Goal: Task Accomplishment & Management: Use online tool/utility

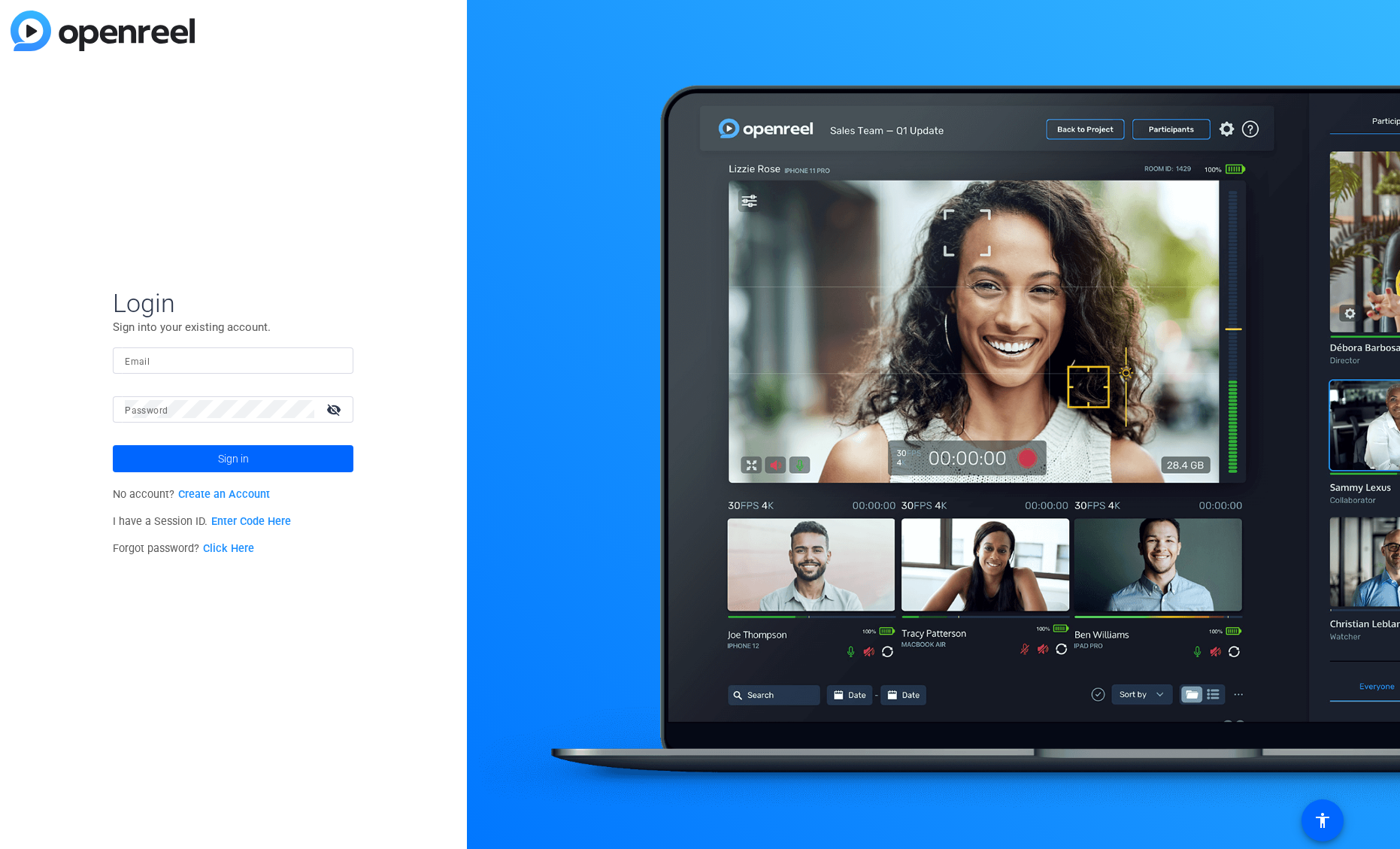
click at [258, 367] on input "Email" at bounding box center [232, 360] width 217 height 18
type input "andrea.morningstar@adtalem.com"
click at [288, 468] on span at bounding box center [232, 458] width 240 height 36
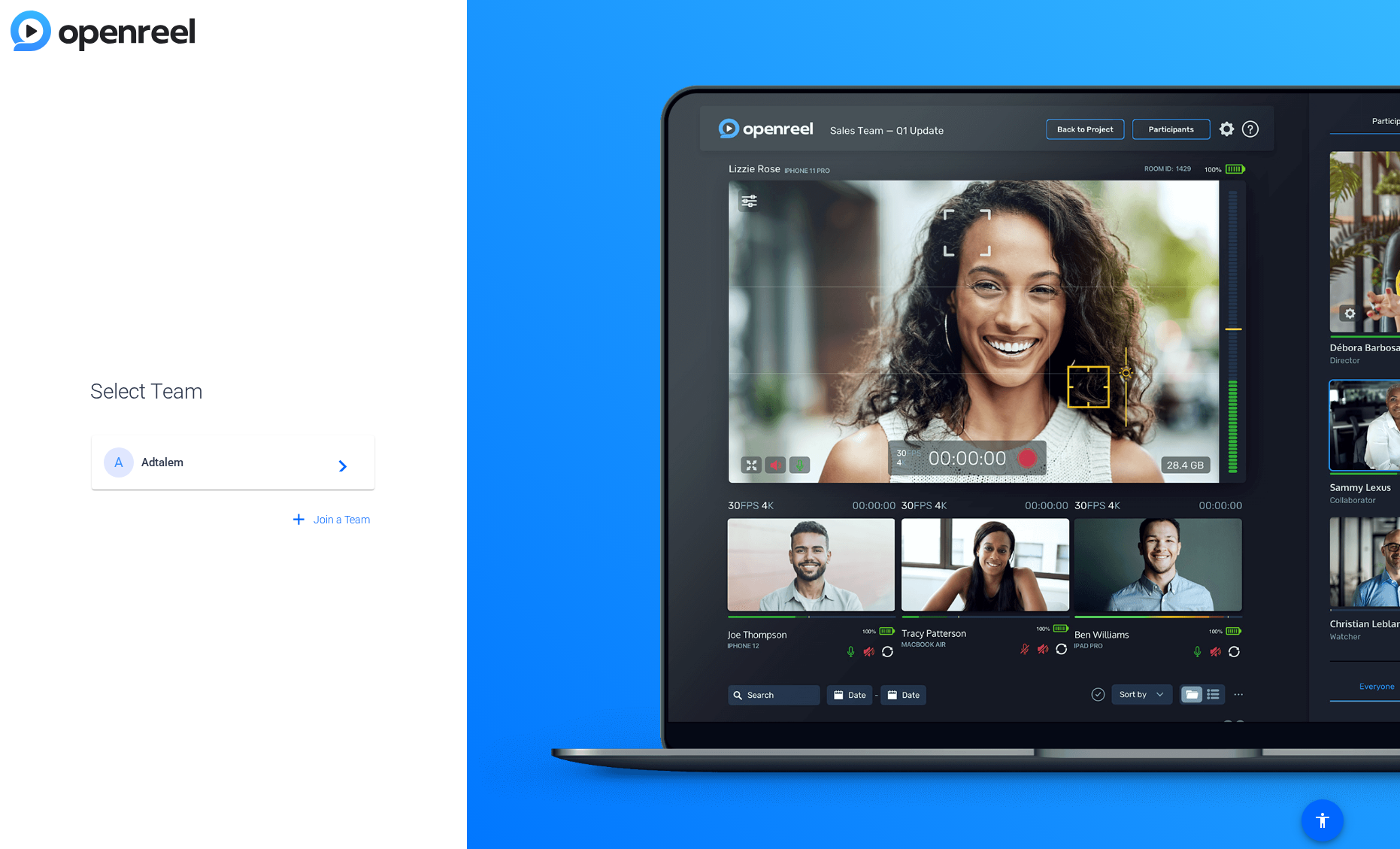
click at [226, 464] on span "Adtalem" at bounding box center [235, 462] width 188 height 13
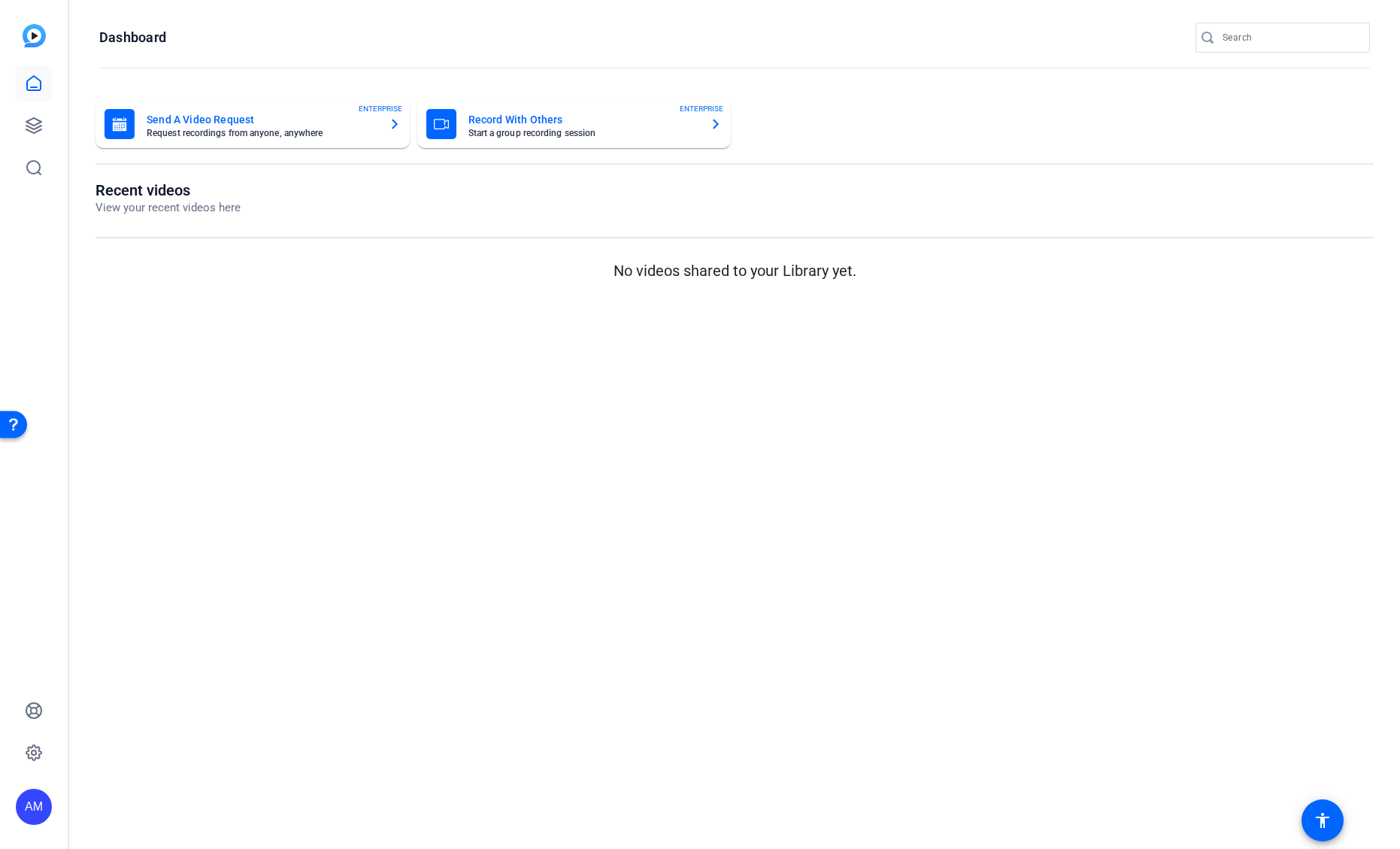
drag, startPoint x: 72, startPoint y: 120, endPoint x: 177, endPoint y: 169, distance: 115.9
click at [72, 128] on div "Send A Video Request Request recordings from anyone, anywhere ENTERPRISE Record…" at bounding box center [735, 193] width 1331 height 216
click at [33, 130] on icon at bounding box center [34, 125] width 18 height 18
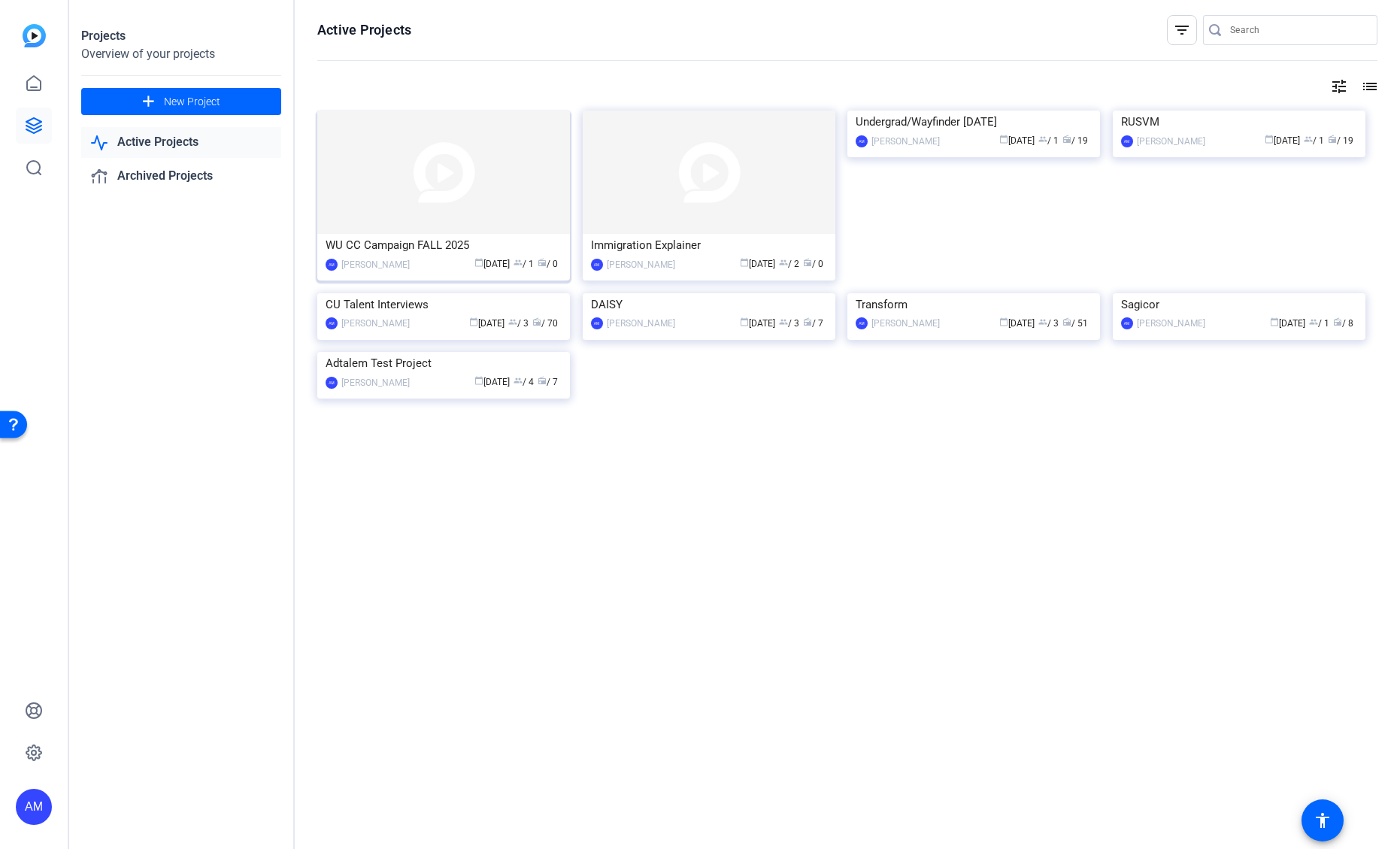
click at [466, 219] on img at bounding box center [444, 172] width 253 height 124
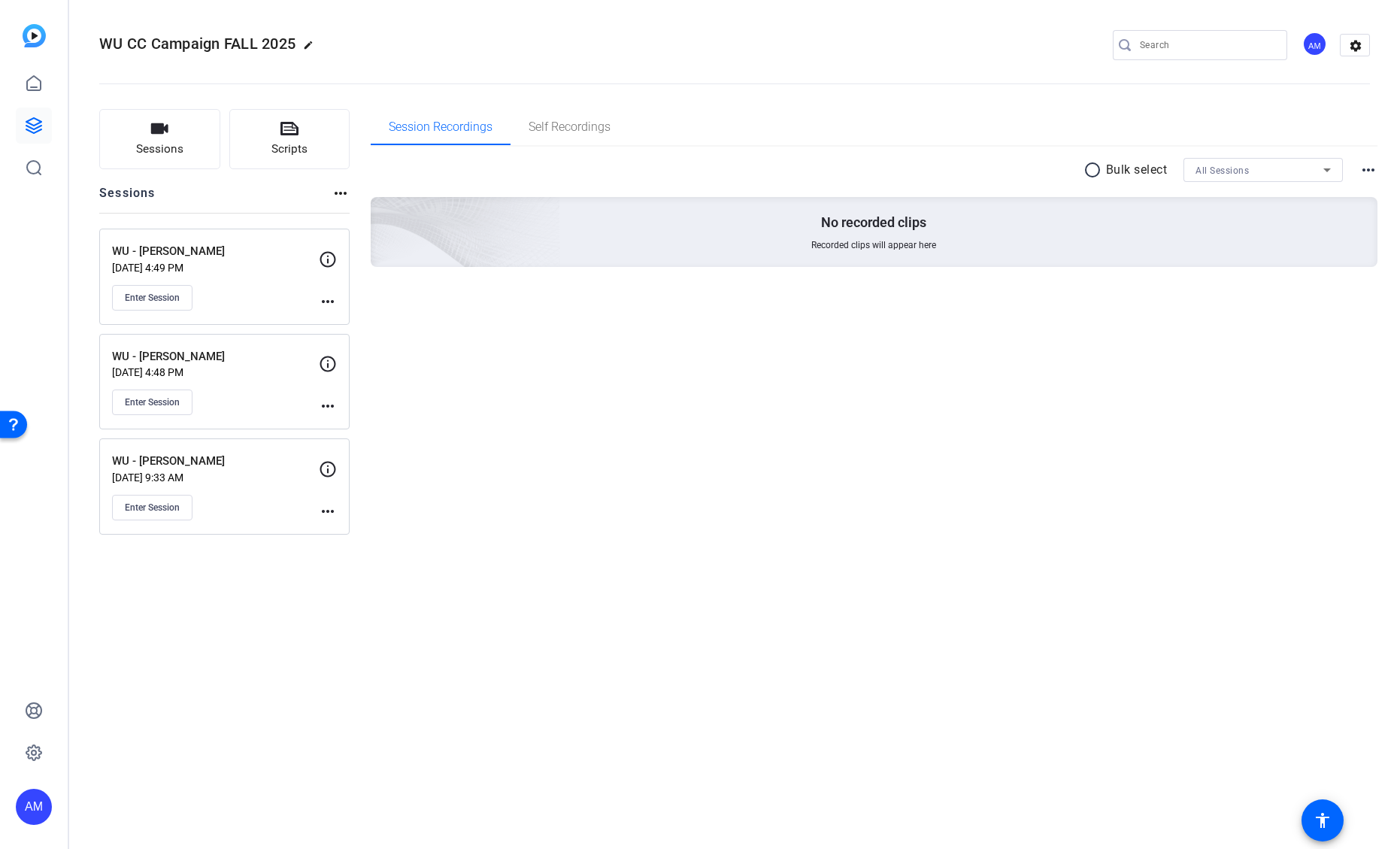
click at [315, 512] on div "Enter Session" at bounding box center [215, 507] width 207 height 25
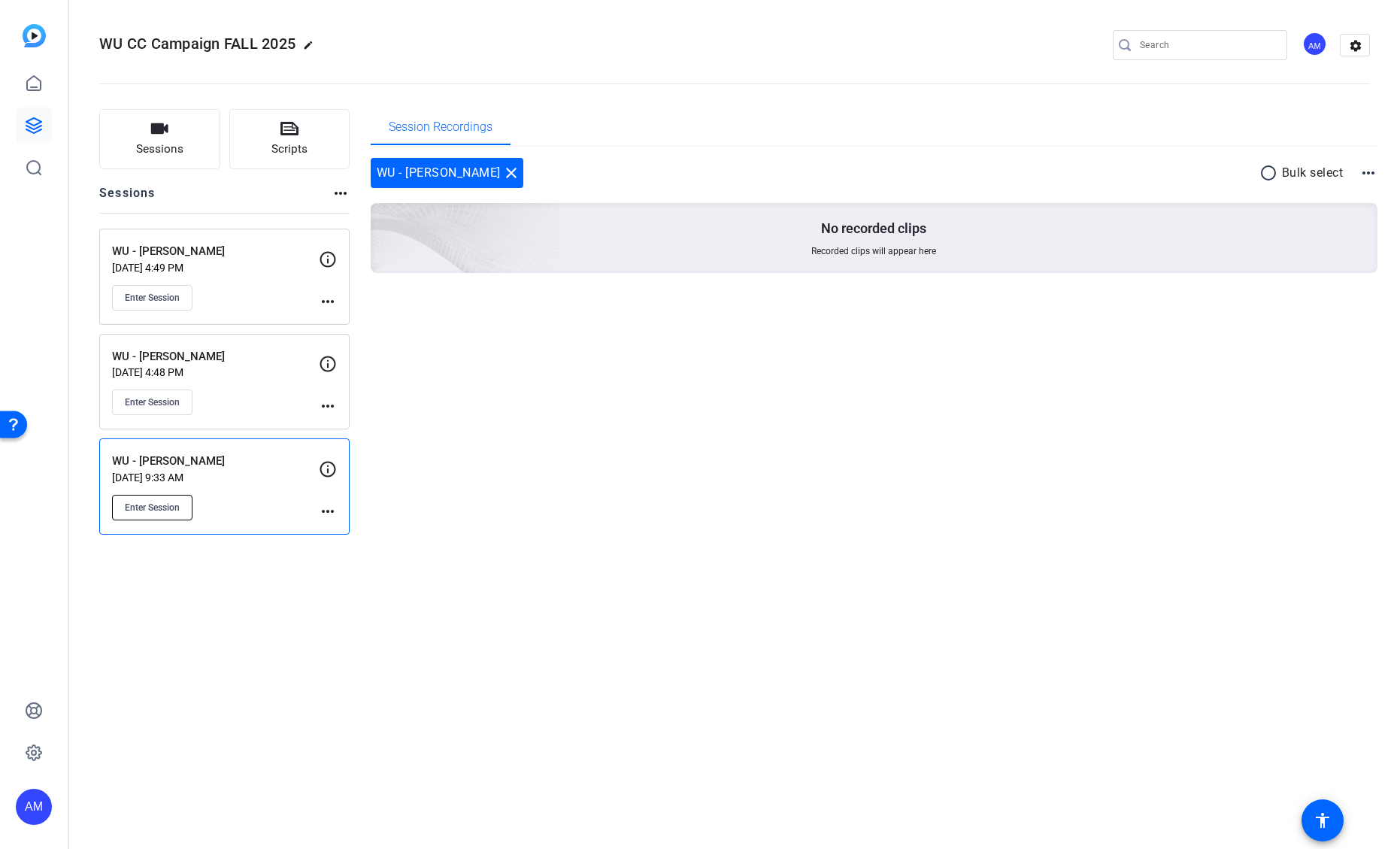
click at [174, 499] on button "Enter Session" at bounding box center [152, 507] width 80 height 25
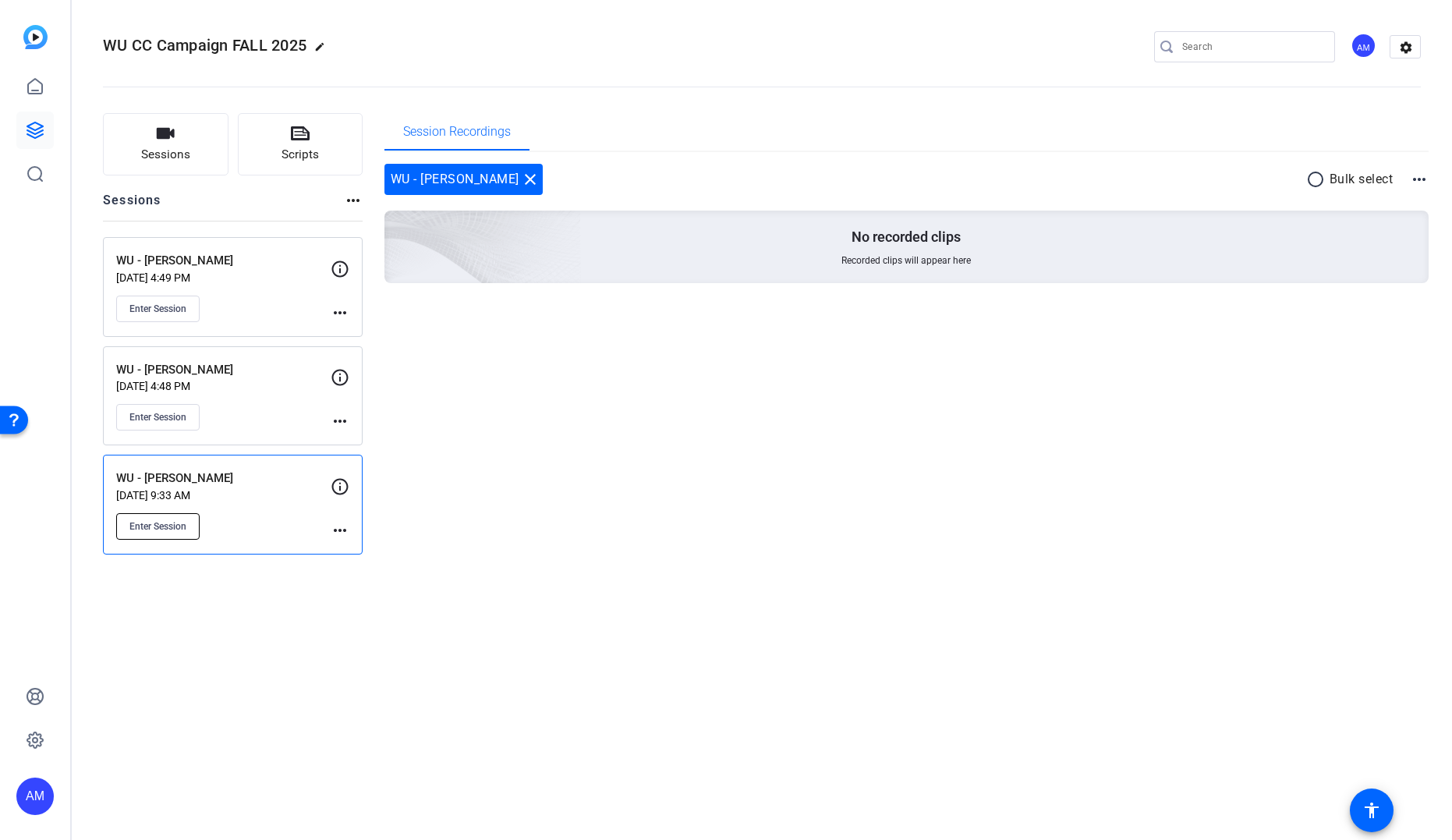
click at [146, 525] on span "Enter Session" at bounding box center [158, 526] width 57 height 12
click at [183, 149] on span "Sessions" at bounding box center [166, 155] width 49 height 18
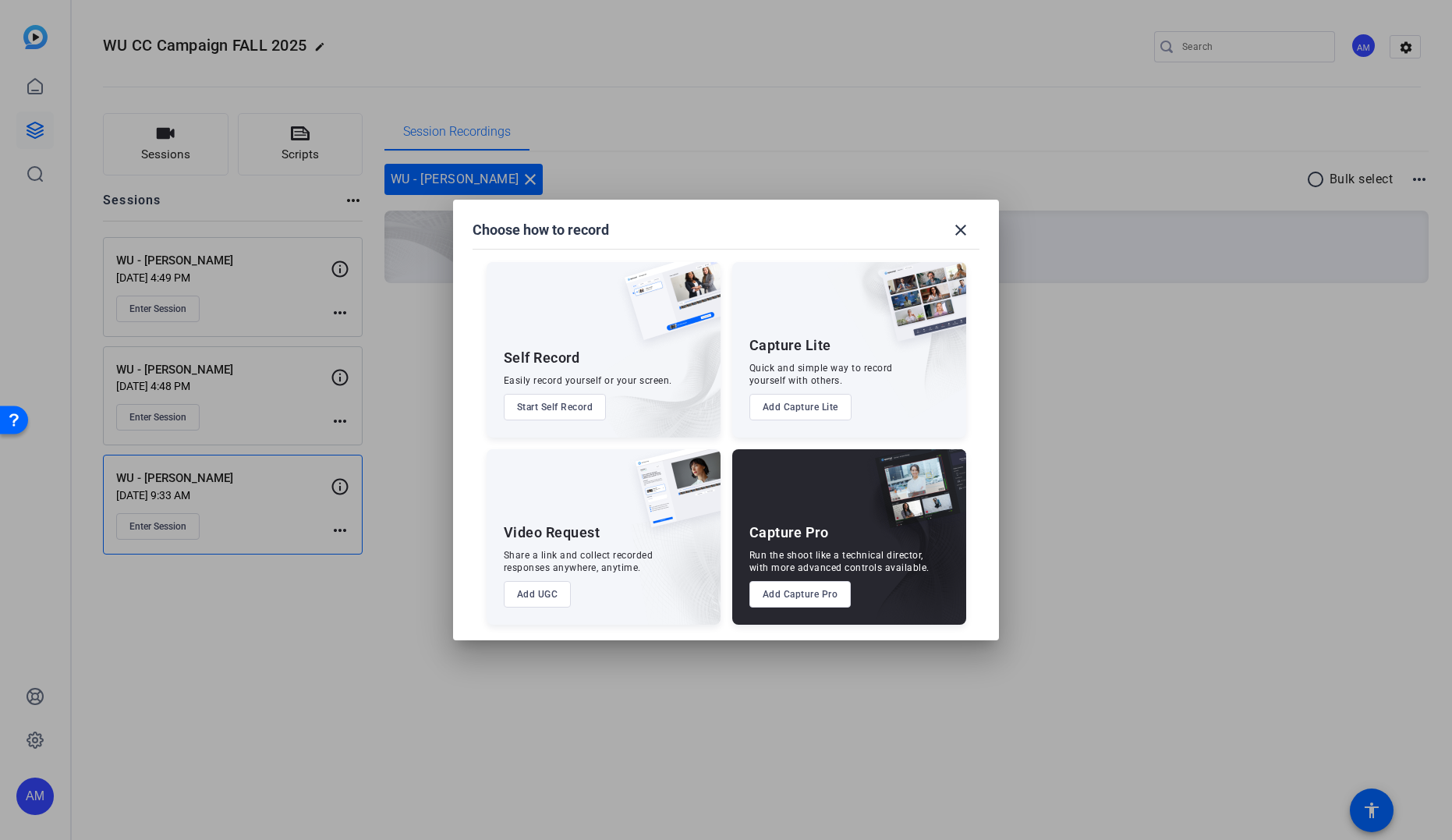
click at [808, 599] on button "Add Capture Pro" at bounding box center [800, 594] width 102 height 26
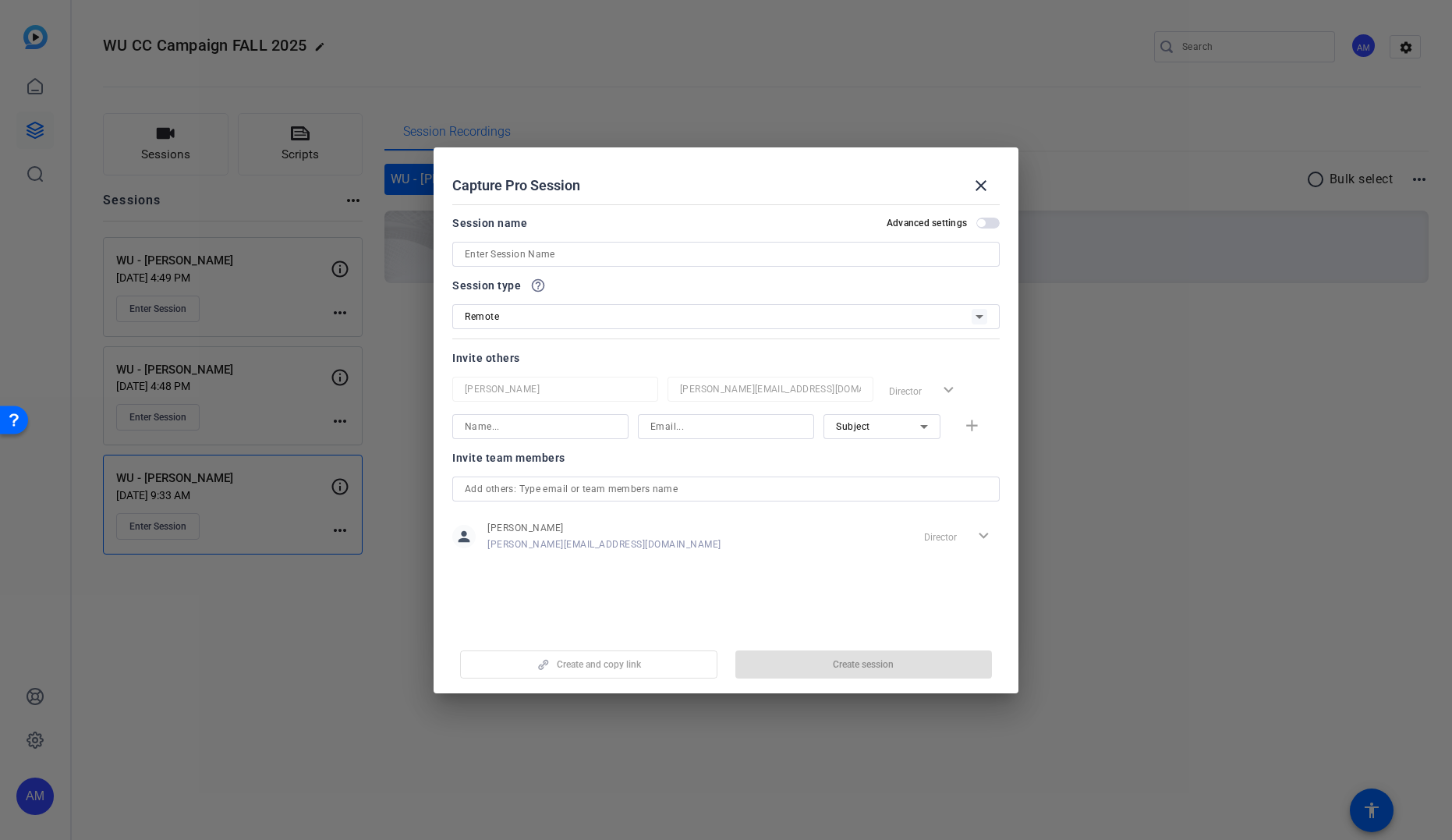
click at [552, 258] on input at bounding box center [726, 254] width 523 height 19
paste input "Quazhae"
click at [465, 254] on input "Quazhae Davis" at bounding box center [726, 254] width 523 height 19
type input "WU - Quazhae Davis"
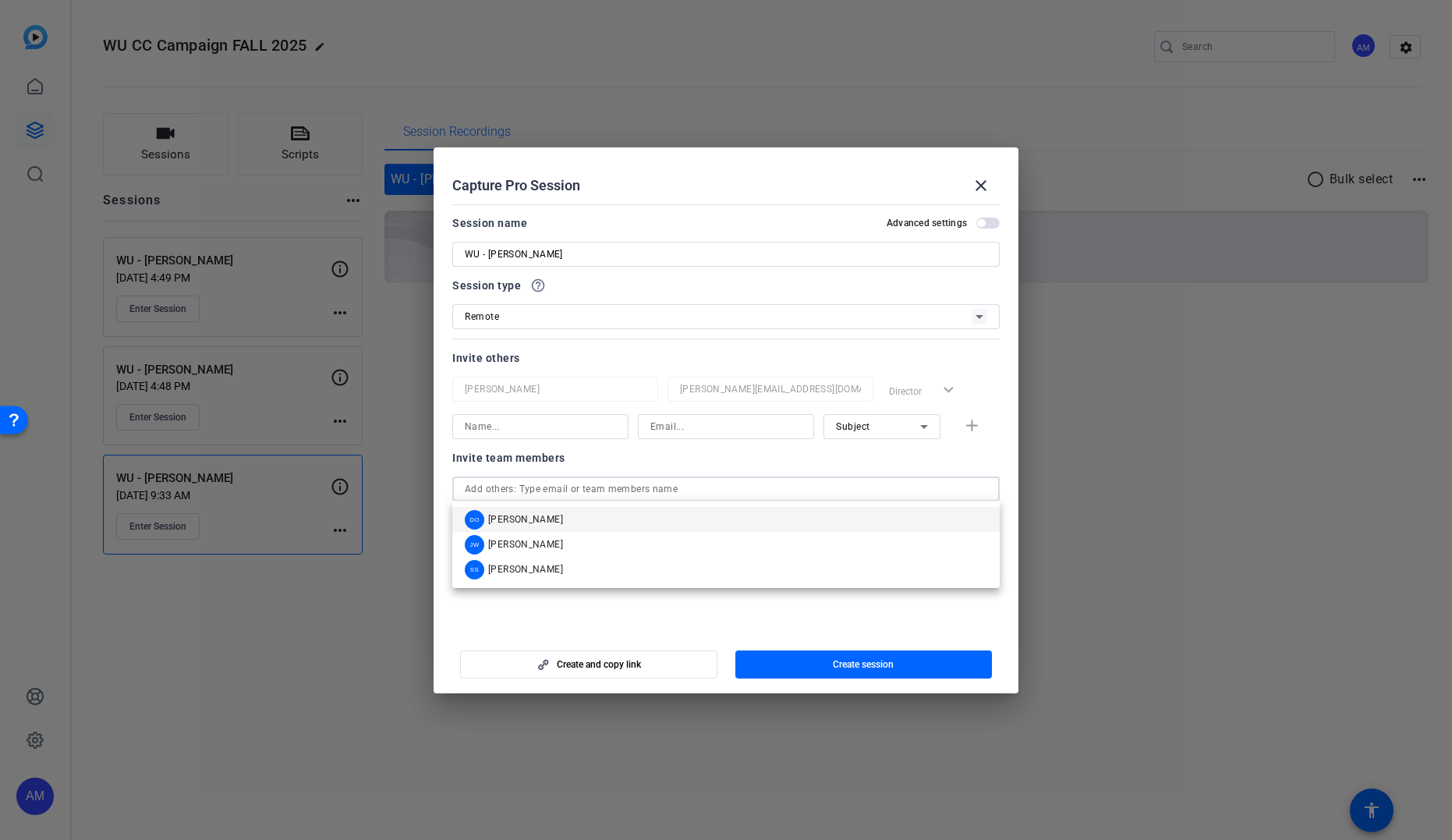
click at [658, 489] on input "text" at bounding box center [726, 489] width 523 height 19
click at [672, 462] on div "Invite team members" at bounding box center [726, 458] width 547 height 19
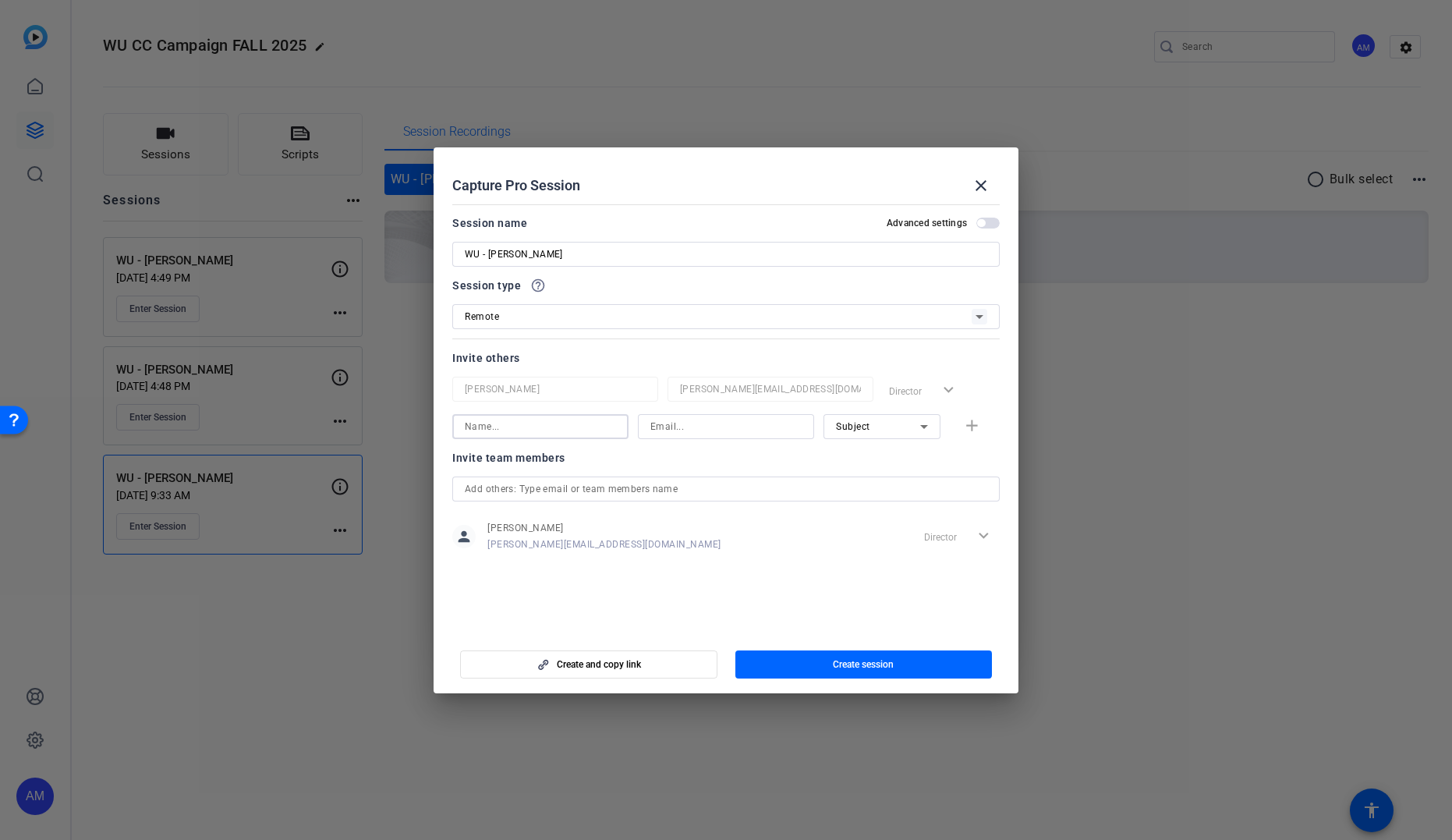
click at [539, 431] on input at bounding box center [540, 427] width 151 height 19
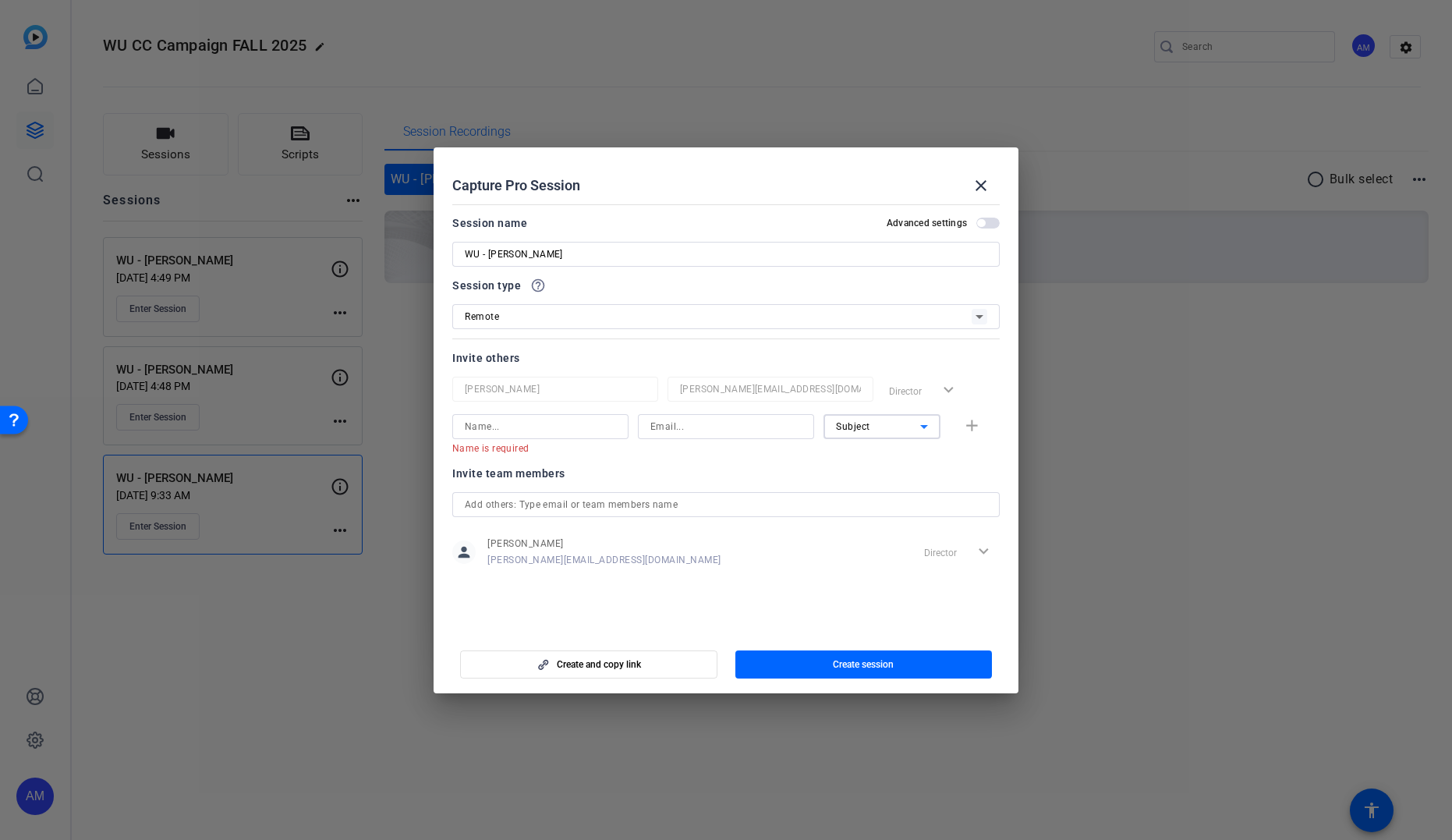
click at [918, 420] on icon at bounding box center [924, 427] width 19 height 19
click at [854, 462] on span "Collaborator" at bounding box center [864, 457] width 57 height 19
click at [569, 420] on input at bounding box center [540, 427] width 151 height 19
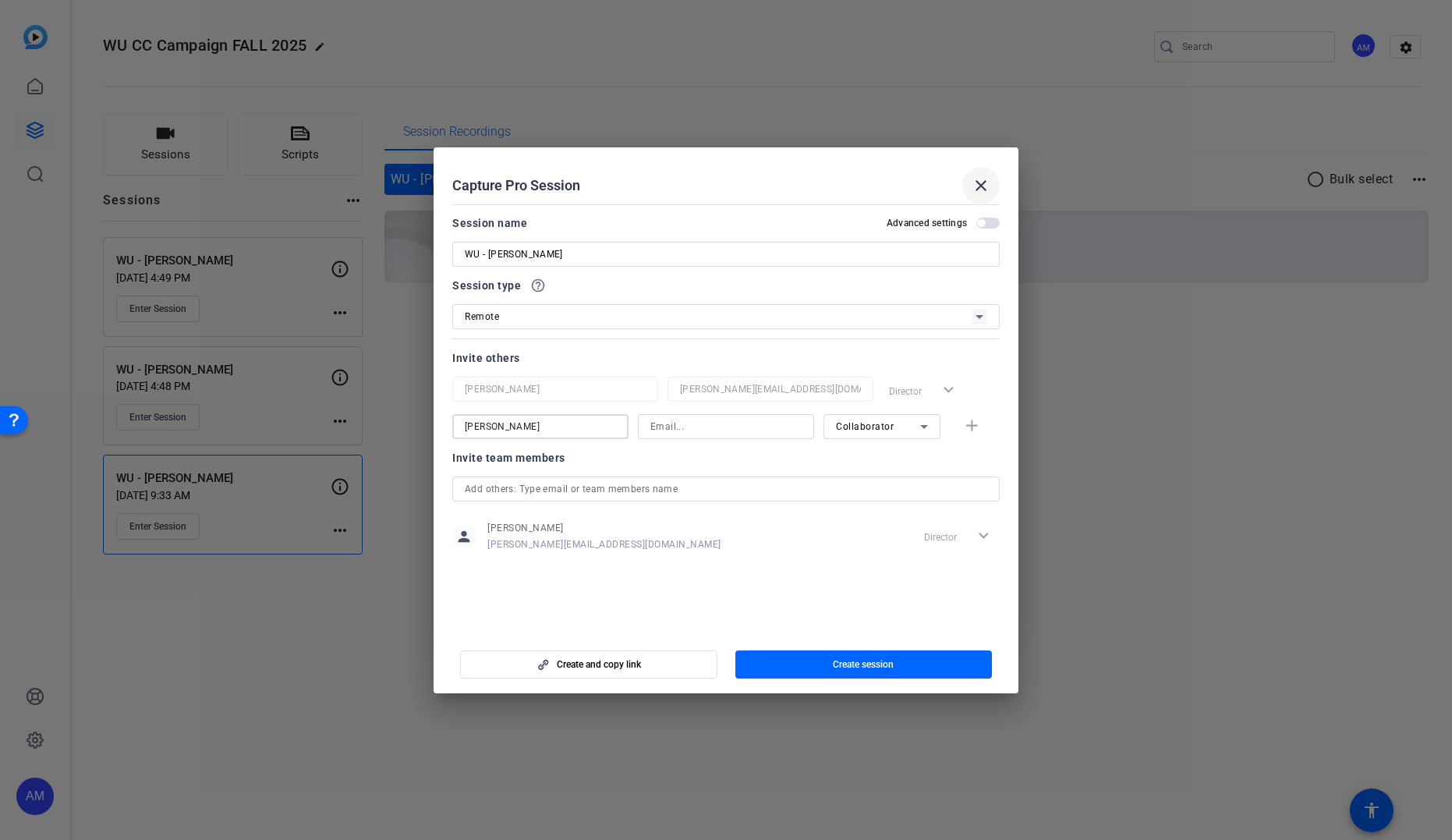
type input "Mike Matthews"
click at [982, 184] on mat-icon "close" at bounding box center [981, 185] width 19 height 19
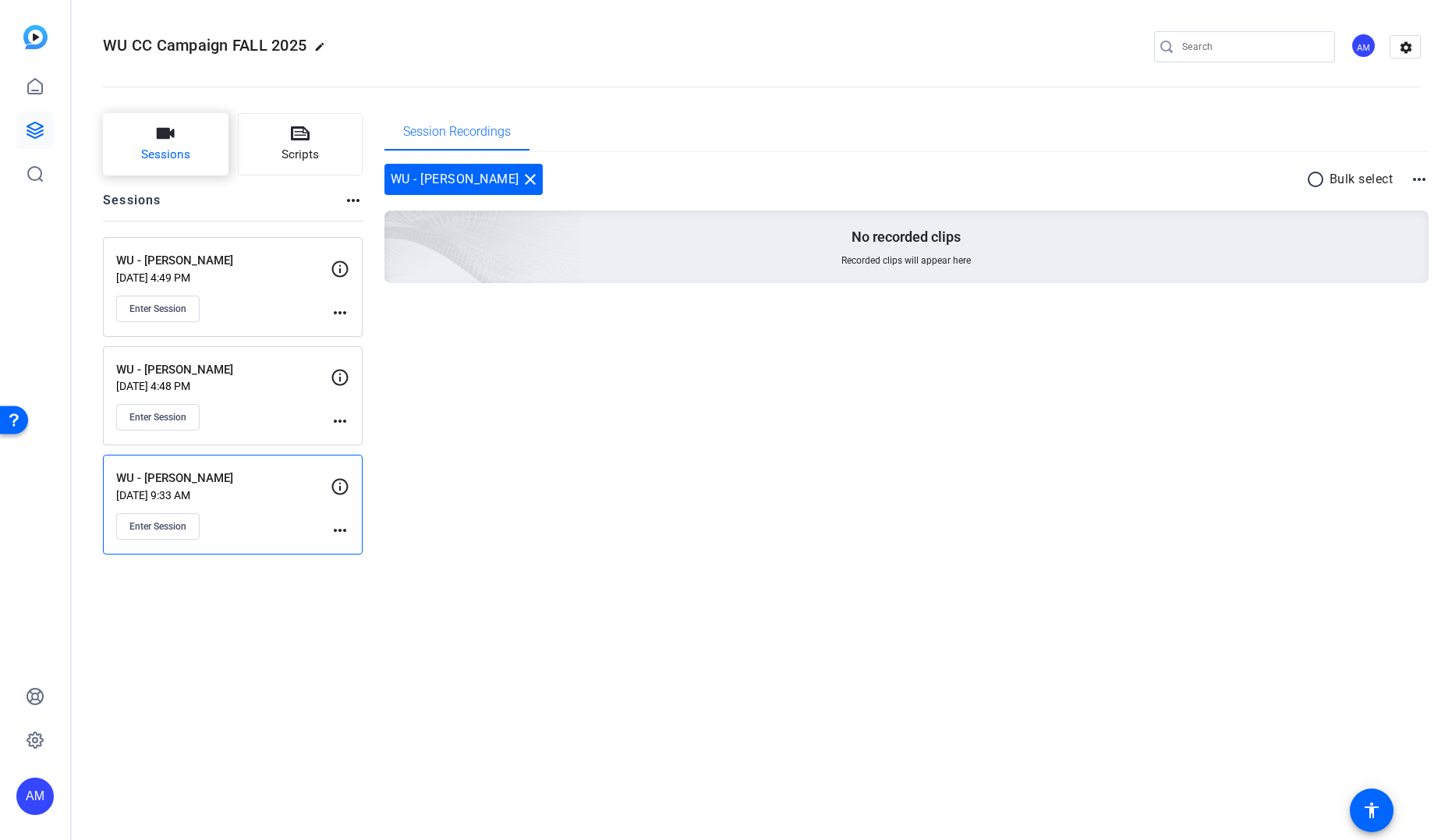
click at [166, 135] on icon "button" at bounding box center [166, 133] width 18 height 11
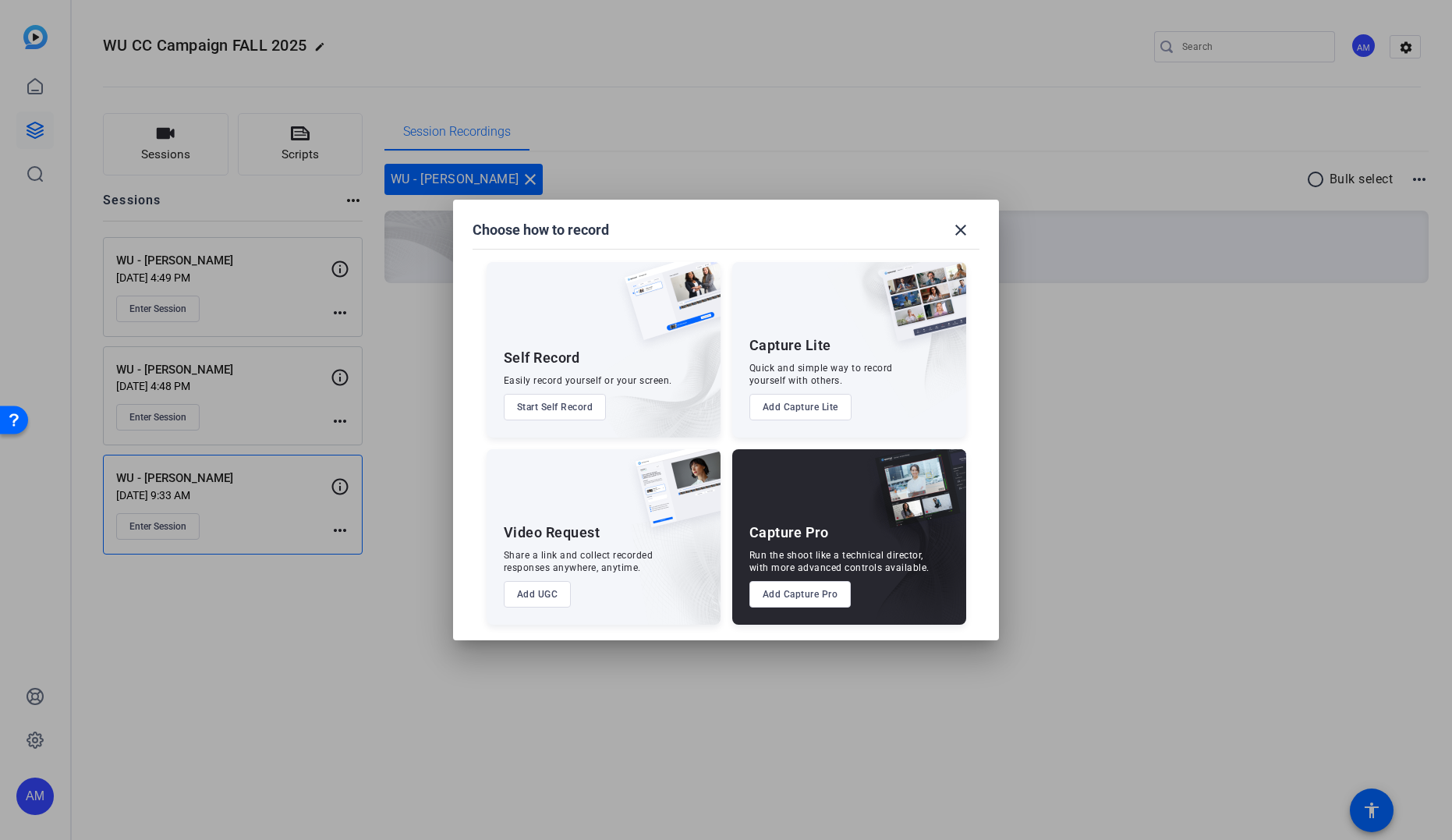
click at [818, 604] on button "Add Capture Pro" at bounding box center [800, 594] width 102 height 26
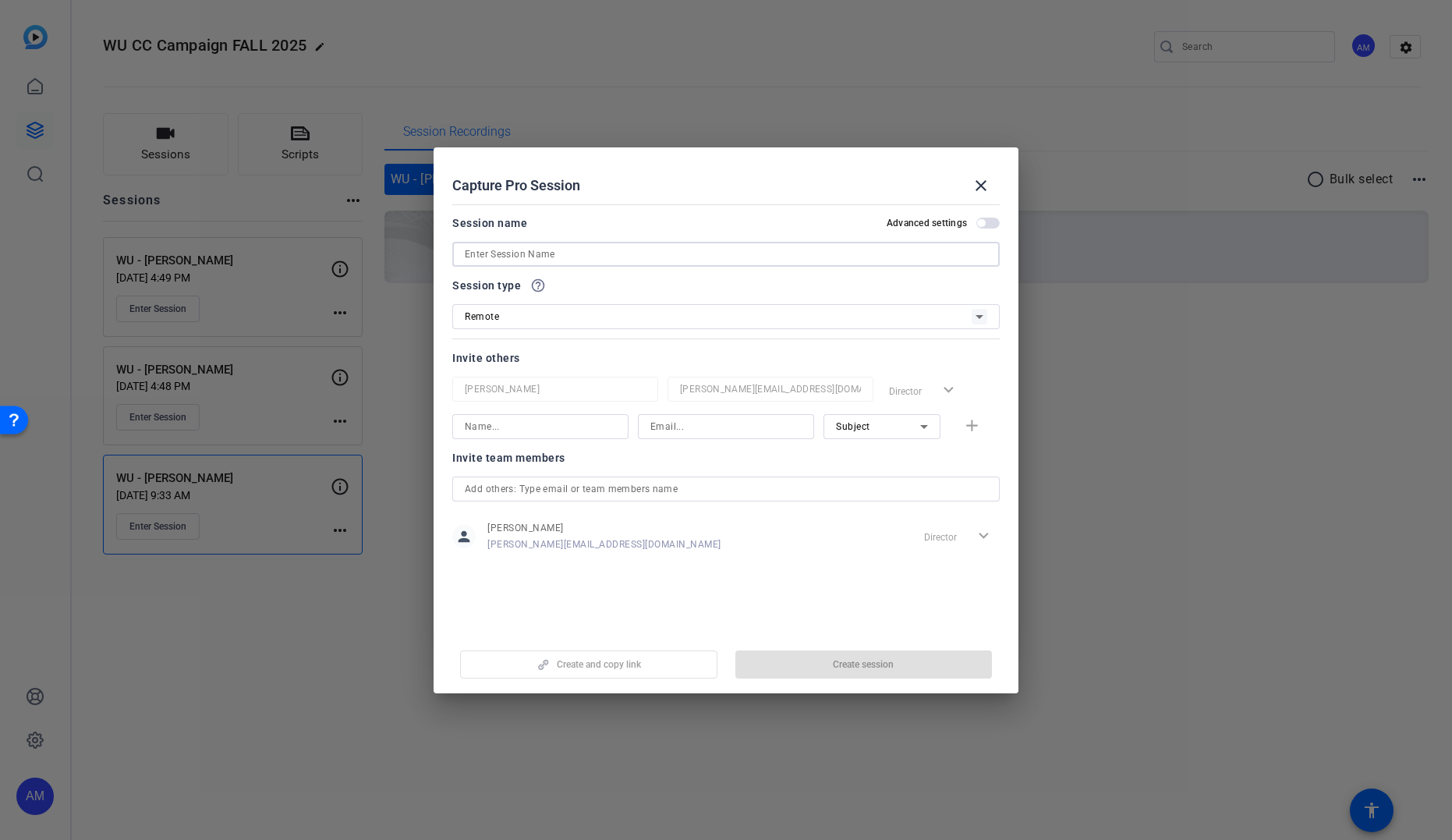
click at [613, 258] on input at bounding box center [726, 254] width 523 height 19
paste input "Quazhae"
type input "WU - Quazhae Davis"
click at [825, 661] on span "button" at bounding box center [864, 664] width 257 height 38
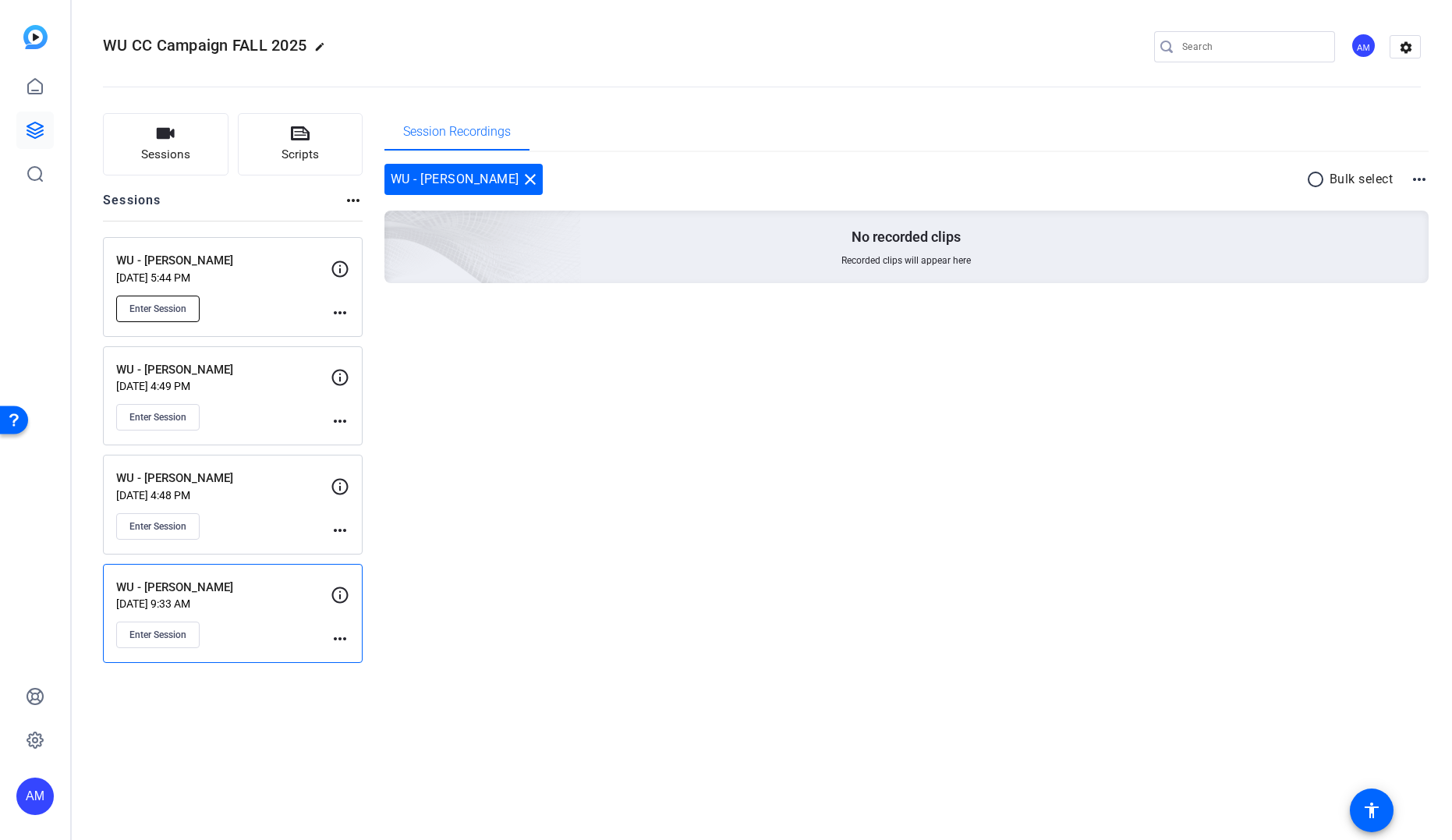
click at [183, 313] on span "Enter Session" at bounding box center [158, 308] width 57 height 12
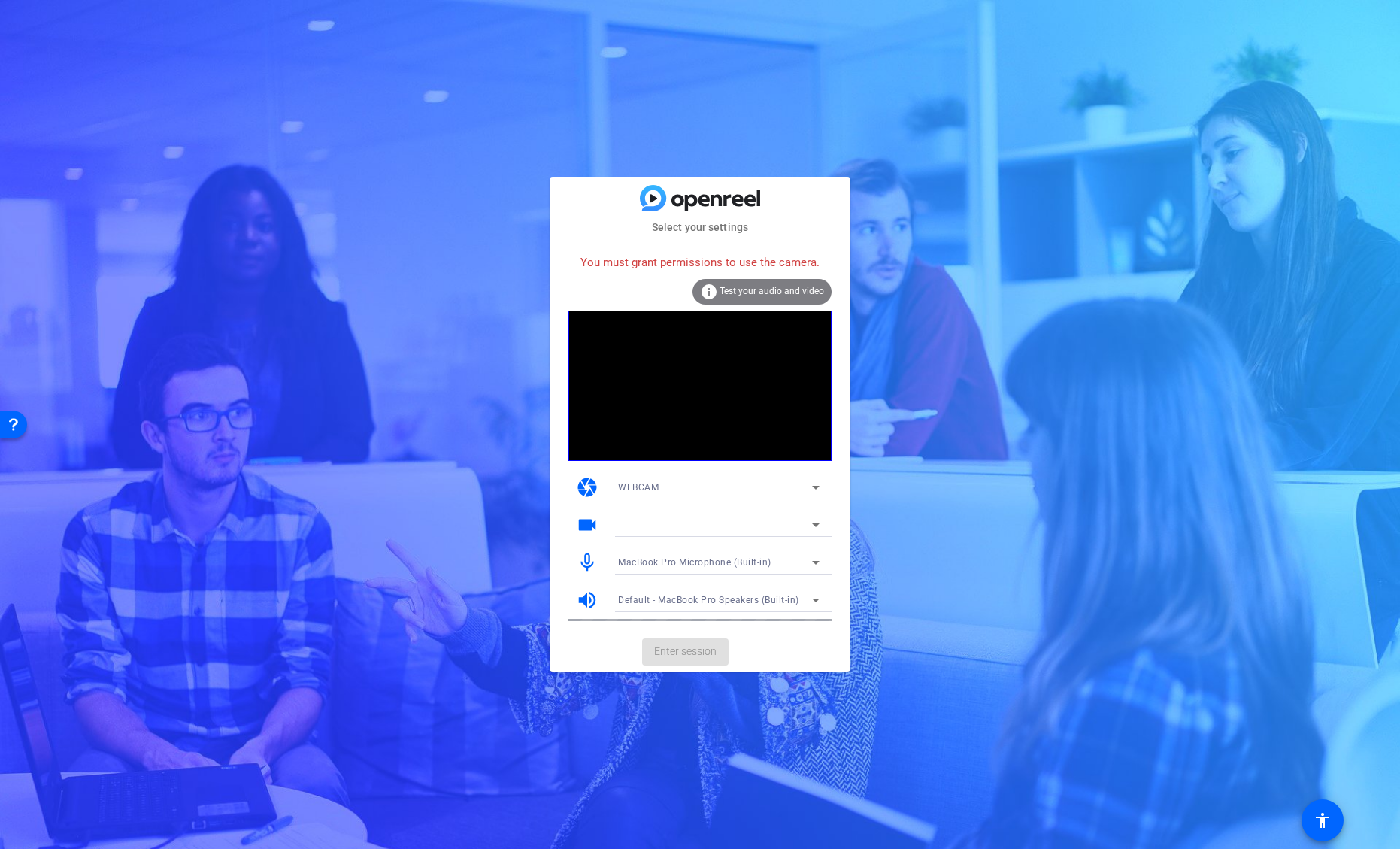
click at [685, 654] on mat-card-actions "Enter session" at bounding box center [700, 652] width 301 height 39
click at [672, 484] on div "WEBCAM" at bounding box center [715, 487] width 194 height 19
click at [652, 544] on span "DESKTOP" at bounding box center [639, 541] width 42 height 18
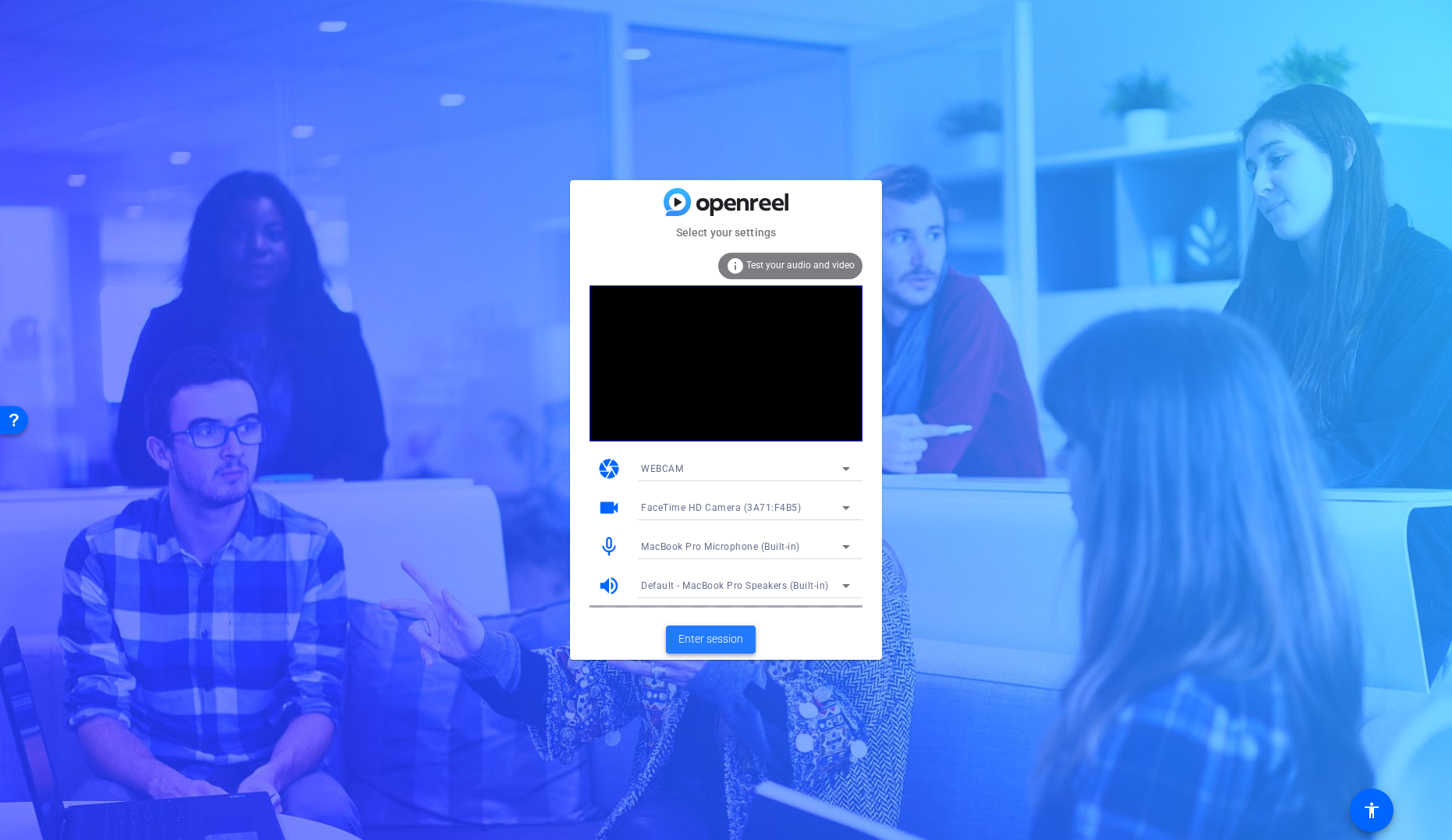
click at [733, 638] on span "Enter session" at bounding box center [710, 639] width 65 height 16
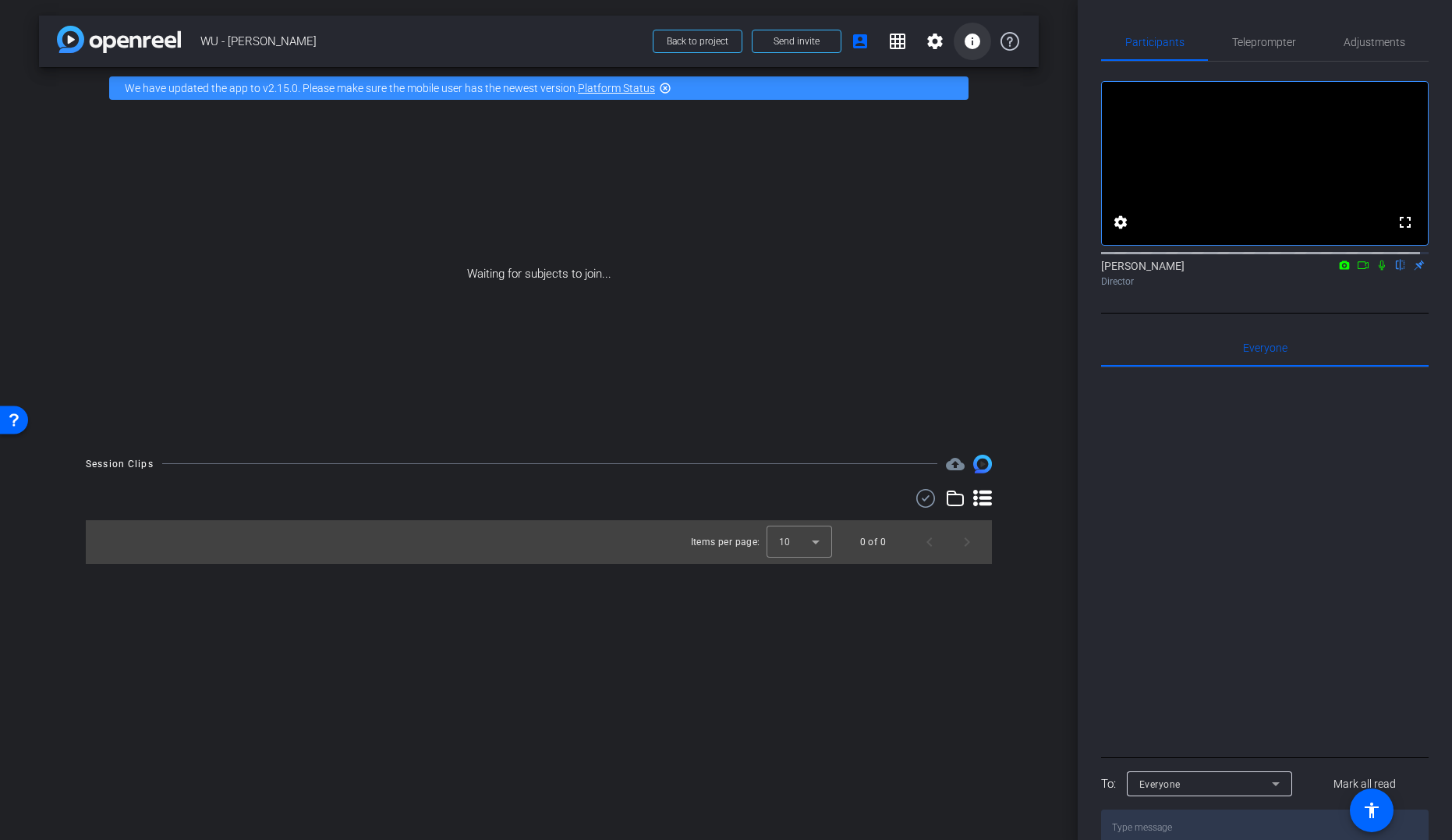
click at [975, 44] on mat-icon "info" at bounding box center [972, 41] width 19 height 19
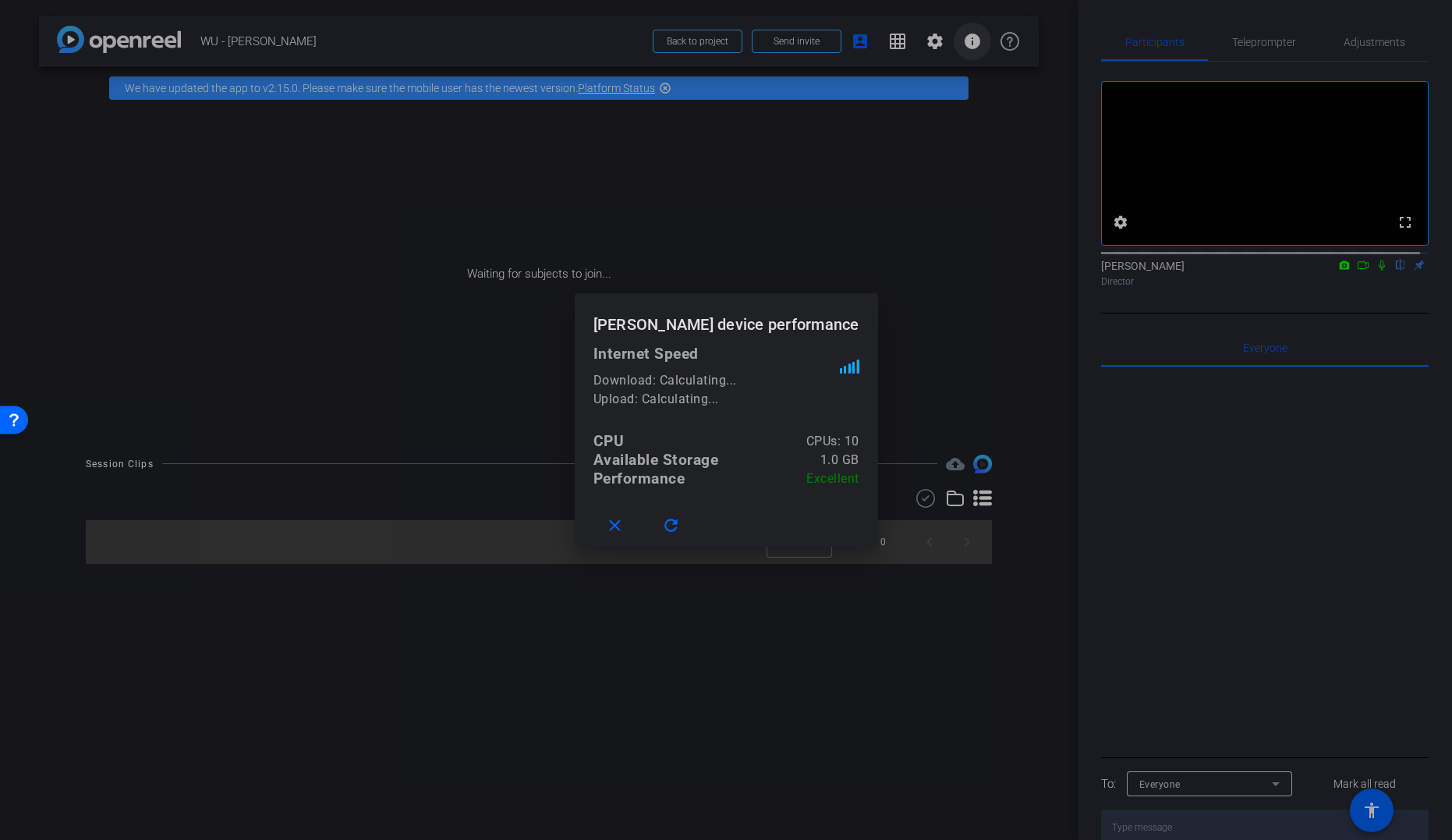
click at [975, 44] on div at bounding box center [726, 420] width 1452 height 840
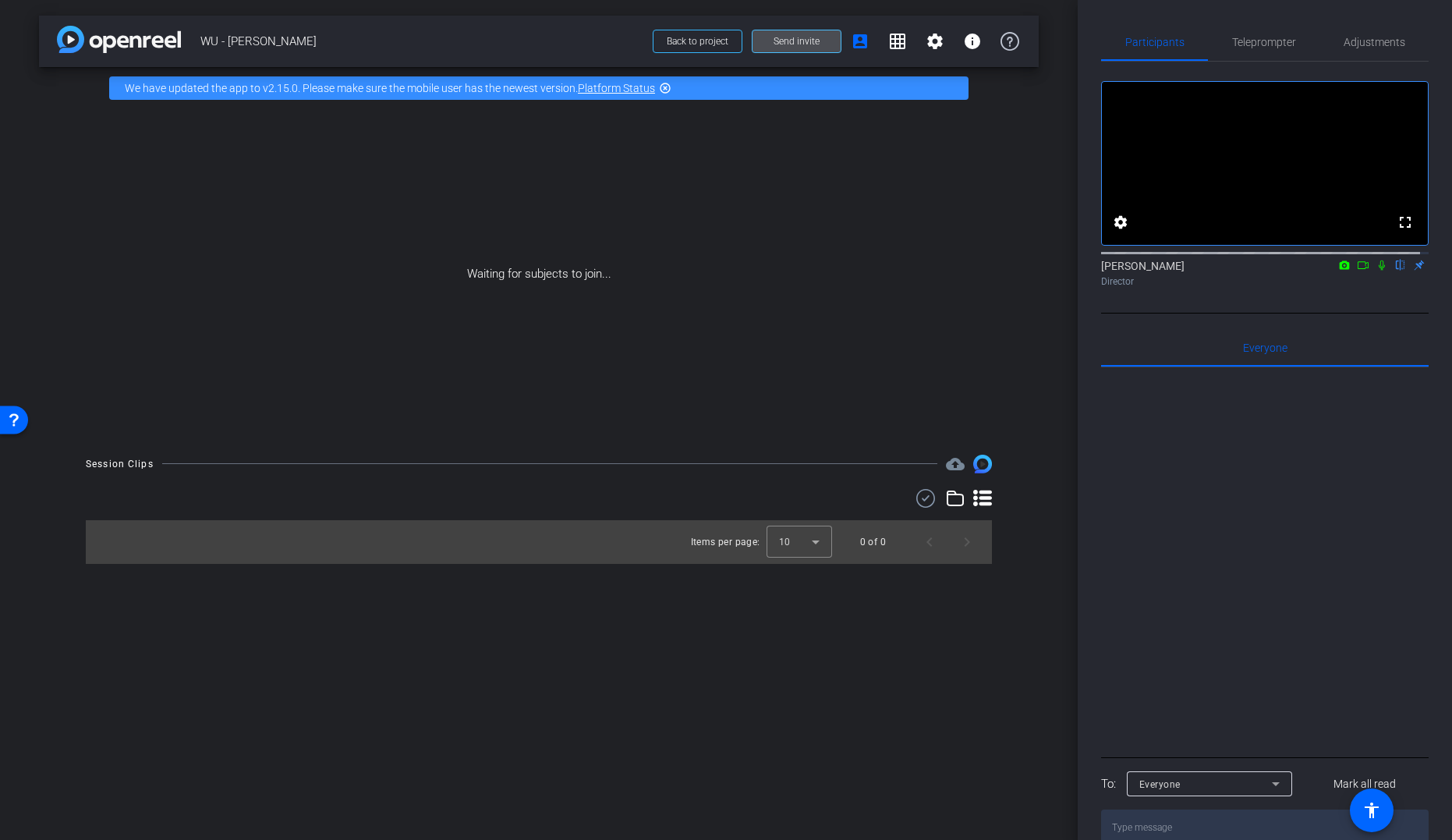
click at [789, 42] on span "Send invite" at bounding box center [797, 41] width 46 height 12
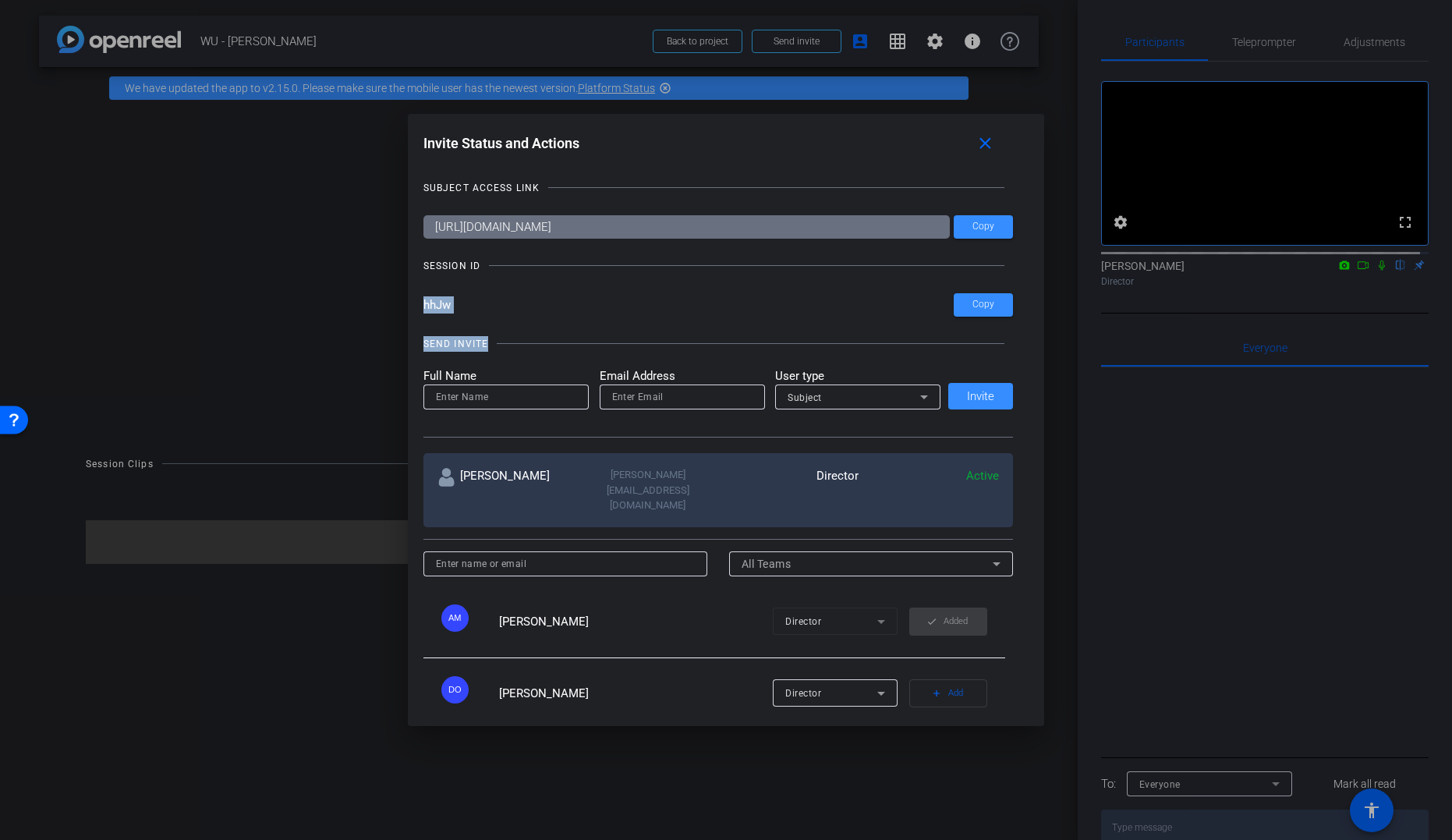
drag, startPoint x: 538, startPoint y: 319, endPoint x: 409, endPoint y: 305, distance: 129.8
click at [410, 305] on div "Invite Status and Actions close SUBJECT ACCESS LINK https://capture.openreel.co…" at bounding box center [726, 419] width 637 height 612
click at [409, 305] on div "Invite Status and Actions close SUBJECT ACCESS LINK https://capture.openreel.co…" at bounding box center [726, 419] width 637 height 612
click at [441, 302] on input "hhJw" at bounding box center [689, 305] width 531 height 24
click at [478, 304] on input "hhJw" at bounding box center [689, 305] width 531 height 24
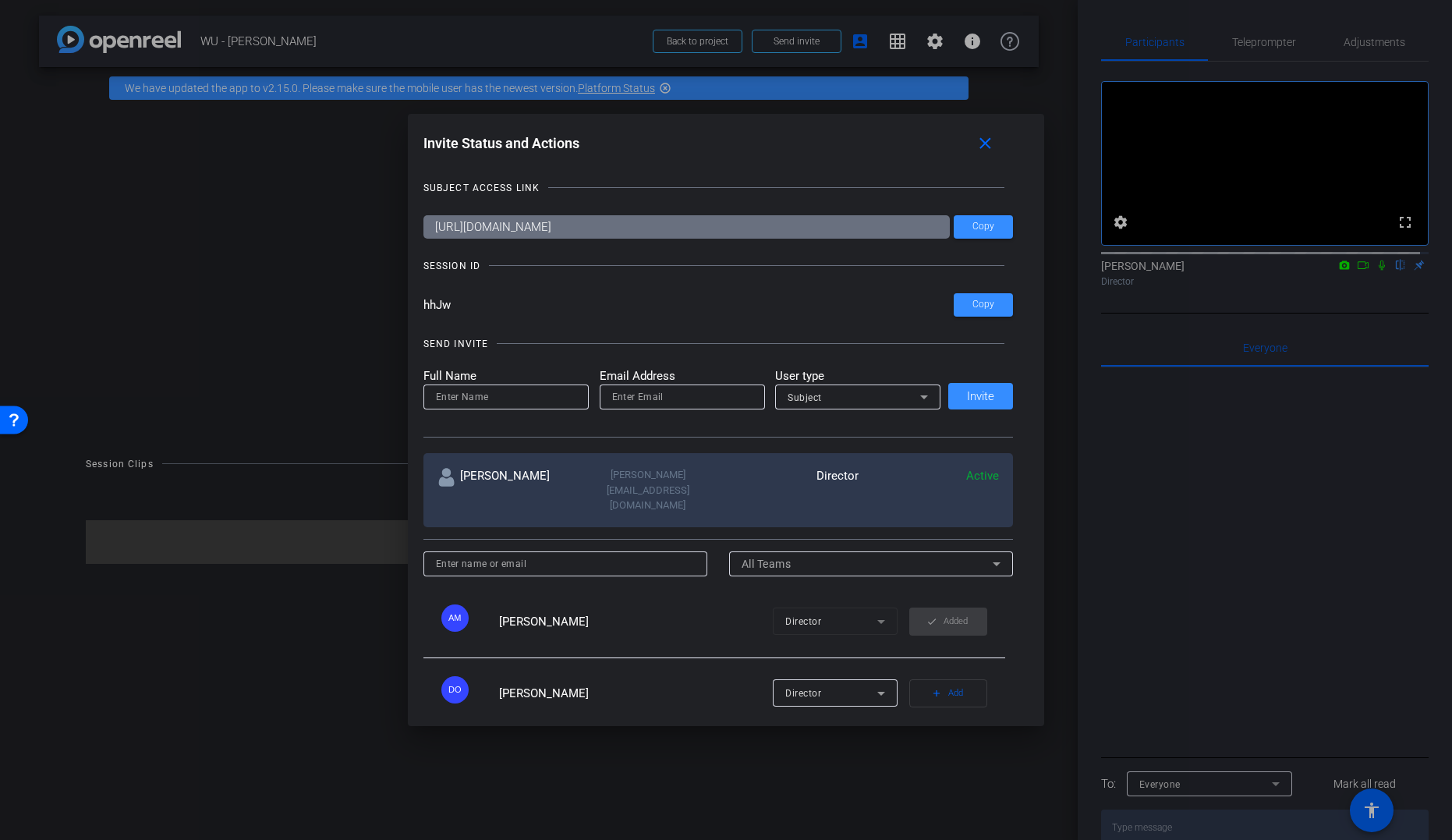
drag, startPoint x: 462, startPoint y: 301, endPoint x: 400, endPoint y: 297, distance: 62.1
click at [400, 297] on div "Invite Status and Actions close SUBJECT ACCESS LINK https://capture.openreel.co…" at bounding box center [726, 420] width 1452 height 840
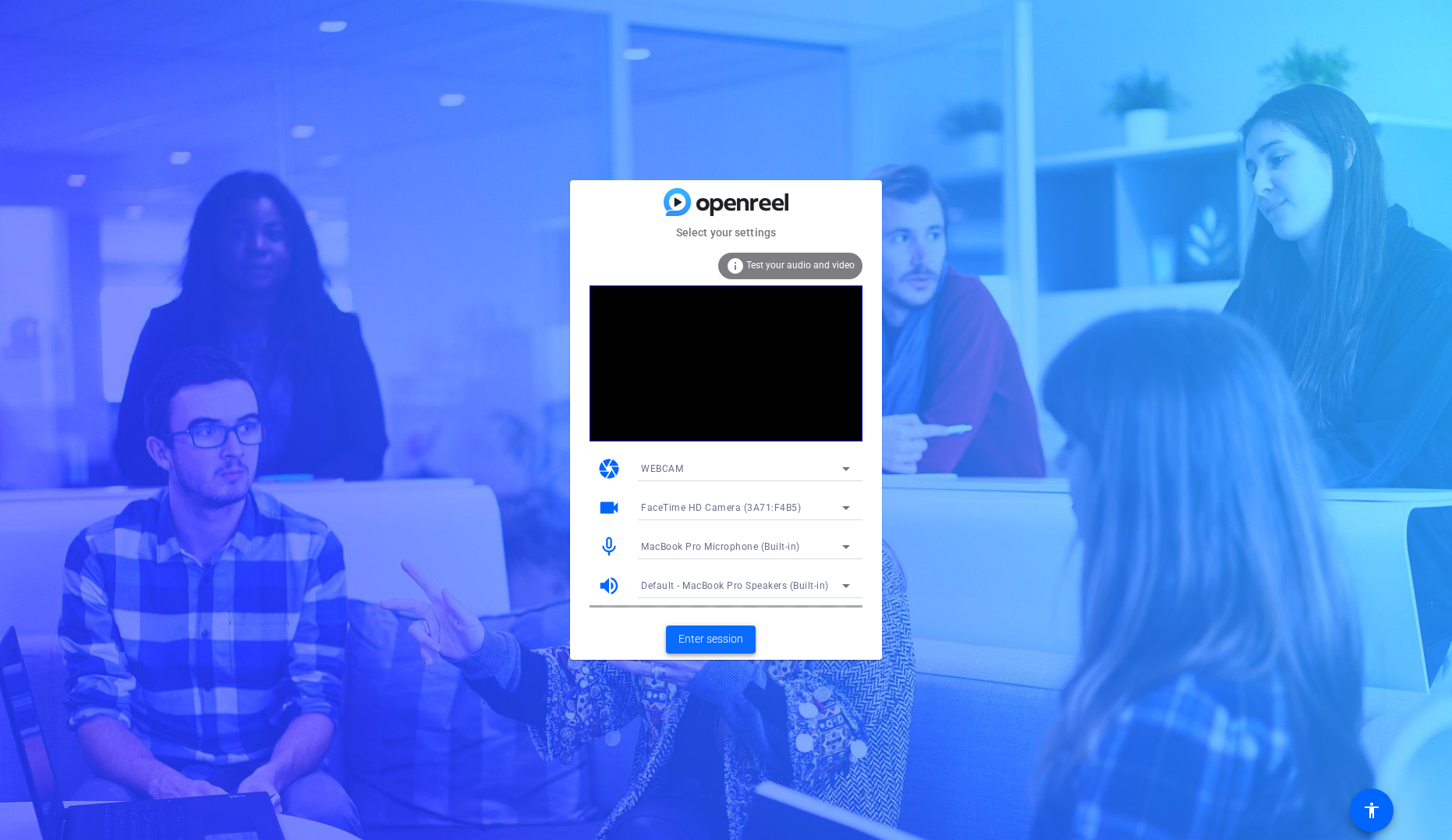
click at [702, 644] on span "Enter session" at bounding box center [710, 639] width 65 height 16
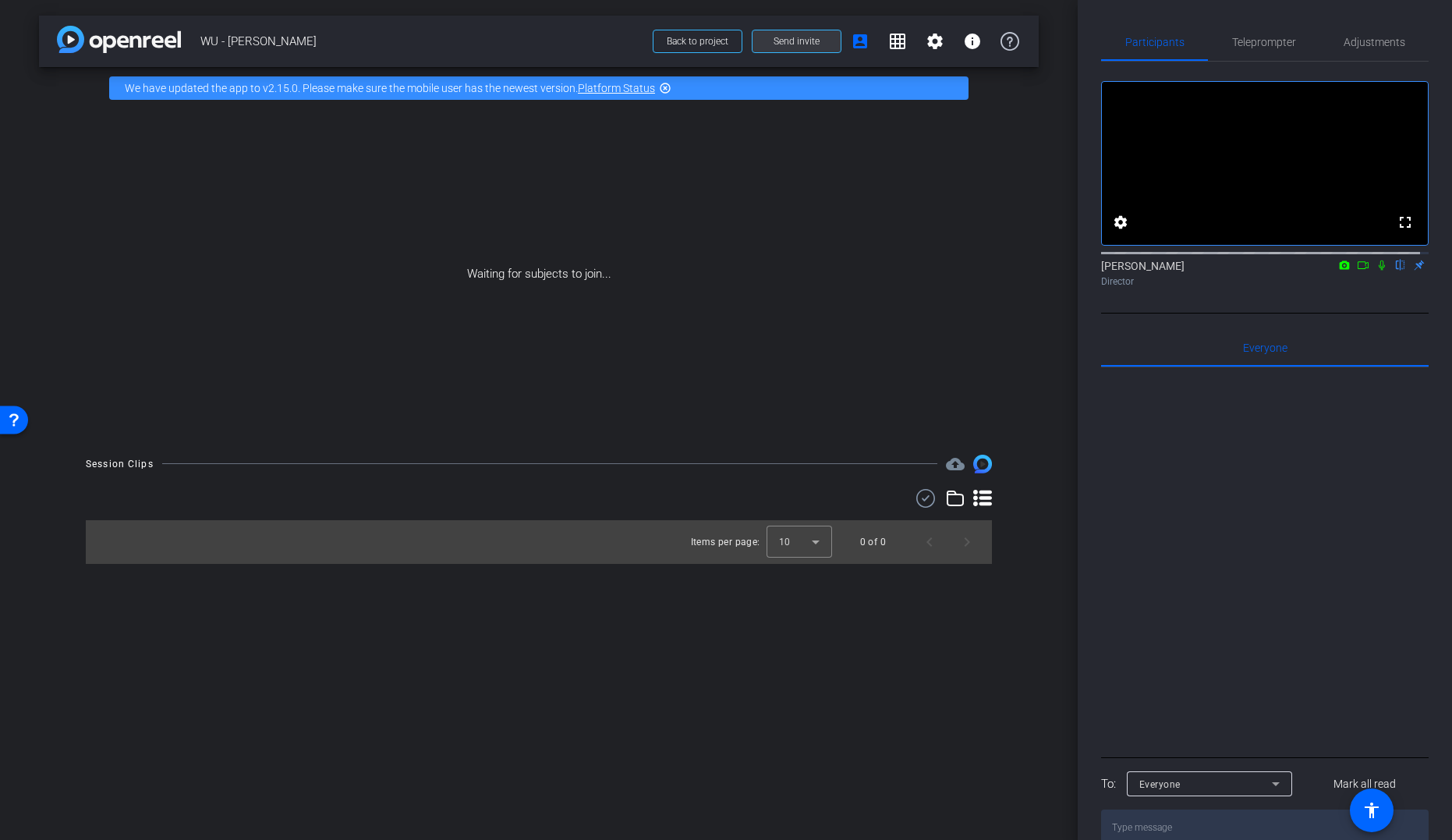
click at [798, 44] on span "Send invite" at bounding box center [797, 41] width 46 height 12
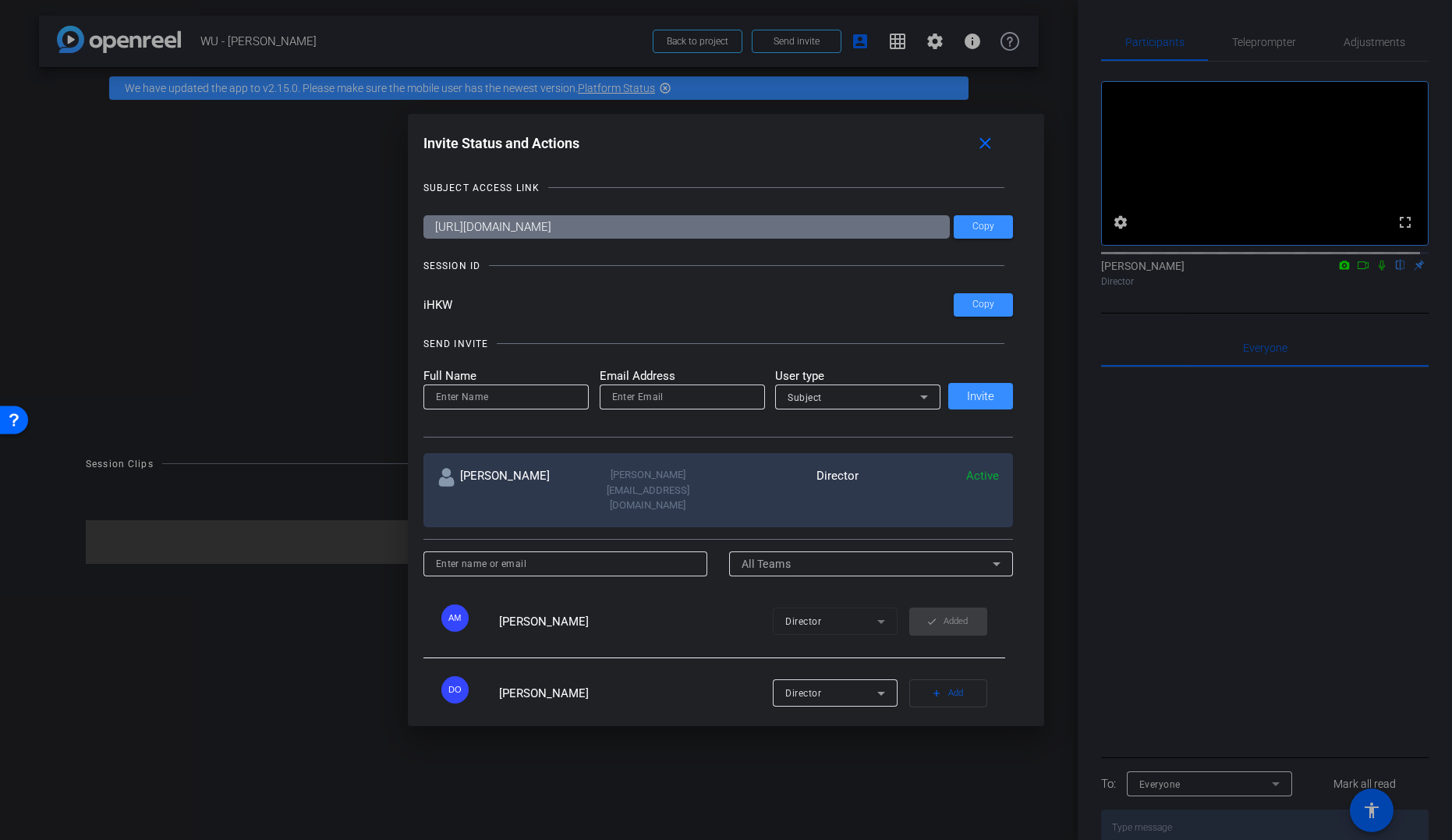
drag, startPoint x: 478, startPoint y: 304, endPoint x: 413, endPoint y: 302, distance: 65.0
click at [413, 302] on div "Invite Status and Actions close SUBJECT ACCESS LINK https://capture.openreel.co…" at bounding box center [726, 419] width 637 height 612
